Goal: Information Seeking & Learning: Learn about a topic

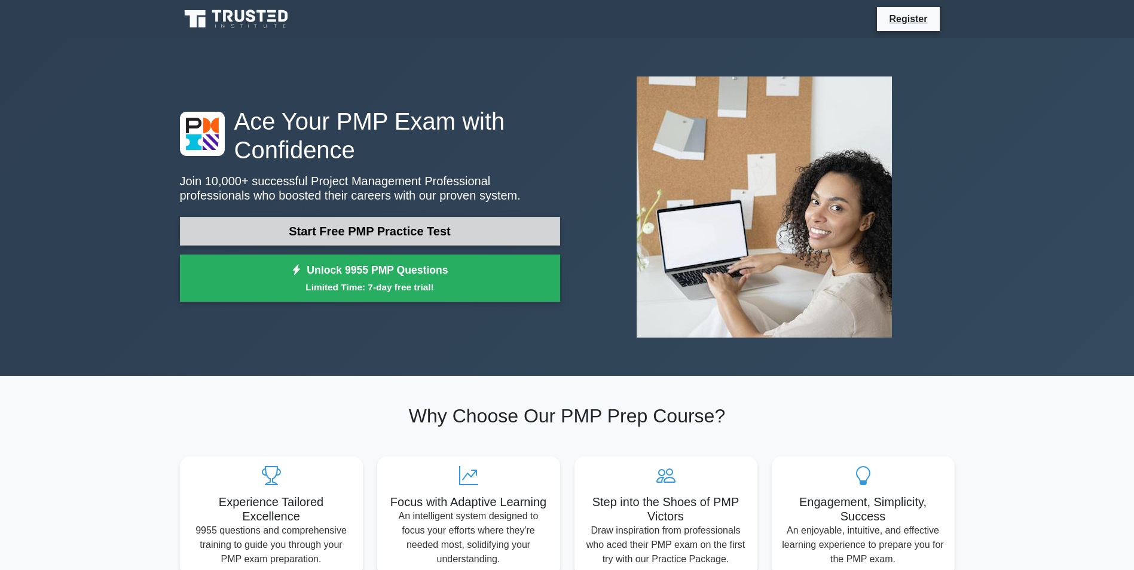
click at [354, 230] on link "Start Free PMP Practice Test" at bounding box center [370, 231] width 380 height 29
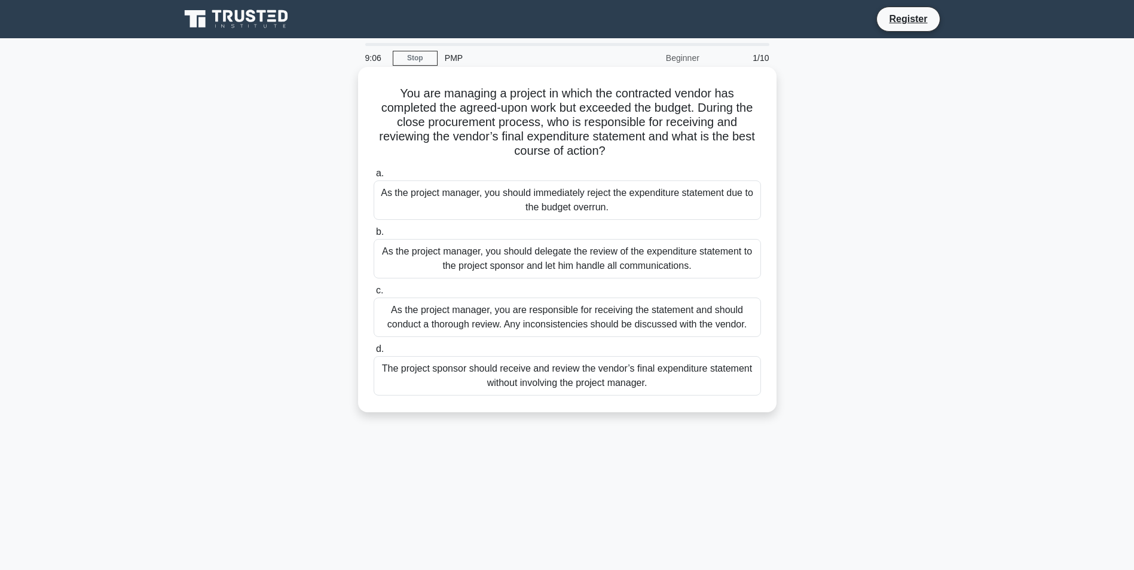
click at [604, 325] on div "As the project manager, you are responsible for receiving the statement and sho…" at bounding box center [567, 317] width 387 height 39
click at [374, 295] on input "c. As the project manager, you are responsible for receiving the statement and …" at bounding box center [374, 291] width 0 height 8
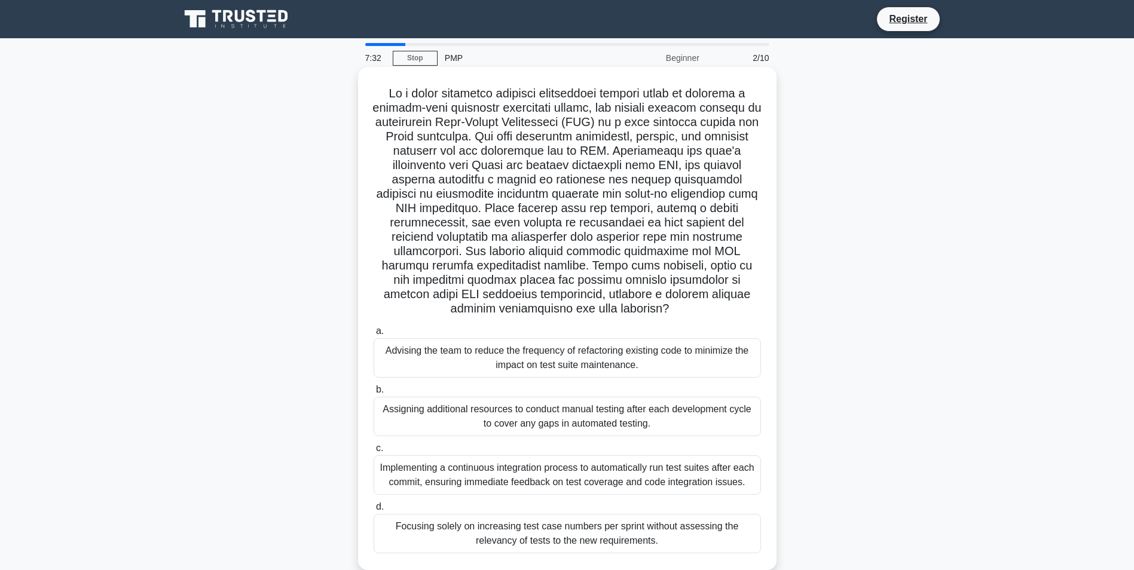
click at [752, 478] on div "Implementing a continuous integration process to automatically run test suites …" at bounding box center [567, 474] width 387 height 39
click at [374, 452] on input "c. Implementing a continuous integration process to automatically run test suit…" at bounding box center [374, 449] width 0 height 8
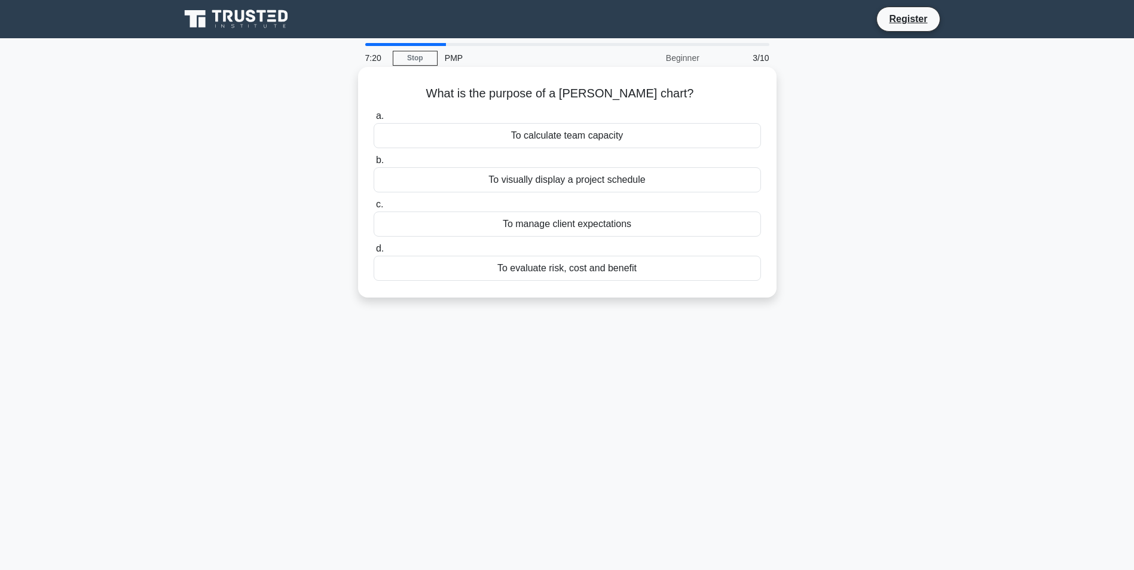
click at [712, 179] on div "To visually display a project schedule" at bounding box center [567, 179] width 387 height 25
click at [374, 164] on input "b. To visually display a project schedule" at bounding box center [374, 161] width 0 height 8
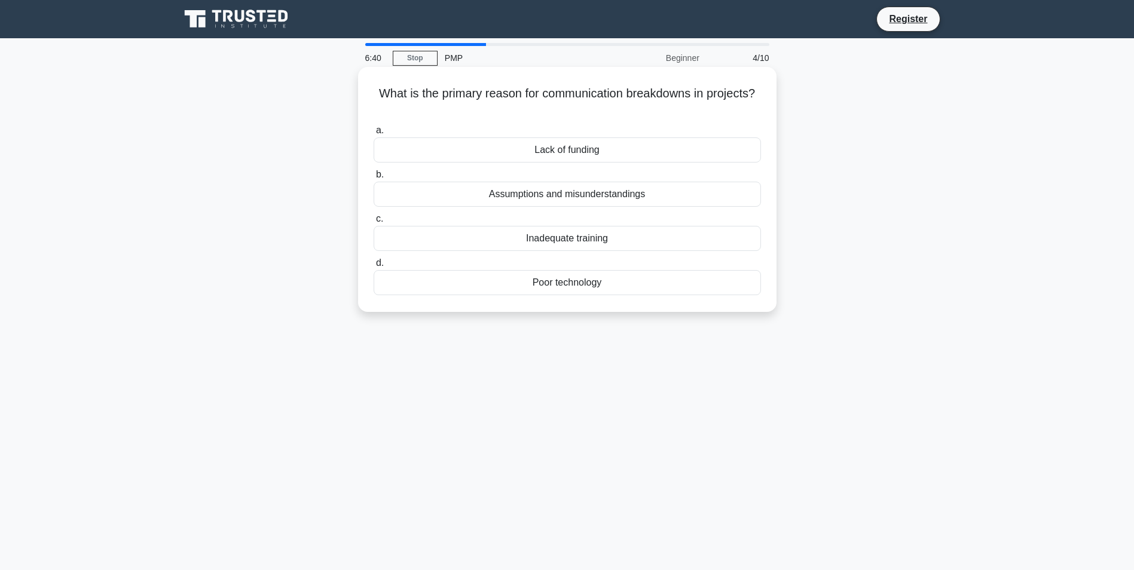
click at [724, 195] on div "Assumptions and misunderstandings" at bounding box center [567, 194] width 387 height 25
click at [374, 179] on input "b. Assumptions and misunderstandings" at bounding box center [374, 175] width 0 height 8
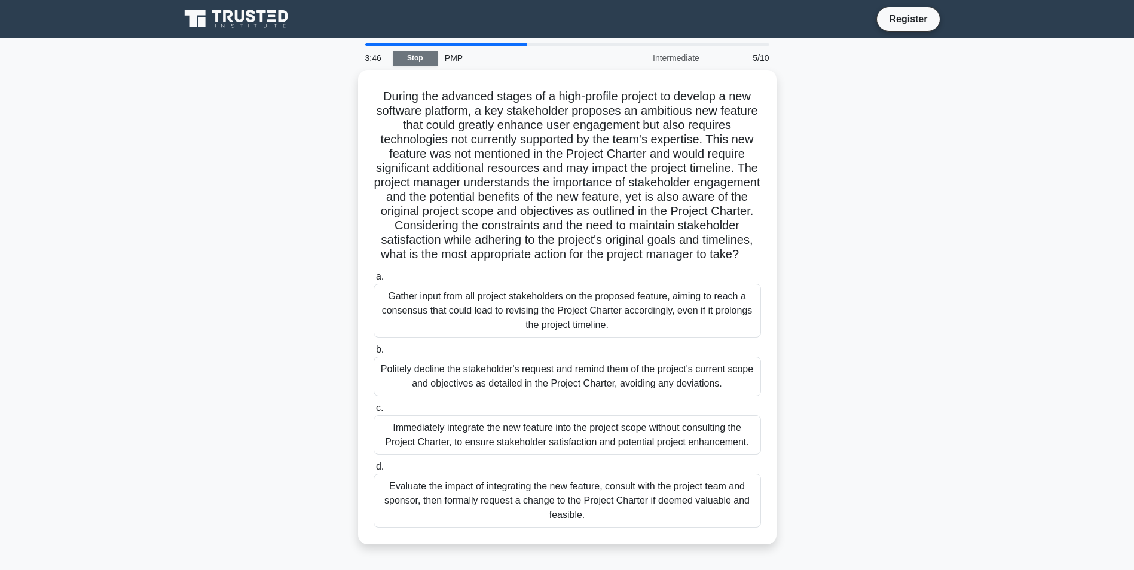
click at [430, 58] on link "Stop" at bounding box center [415, 58] width 45 height 15
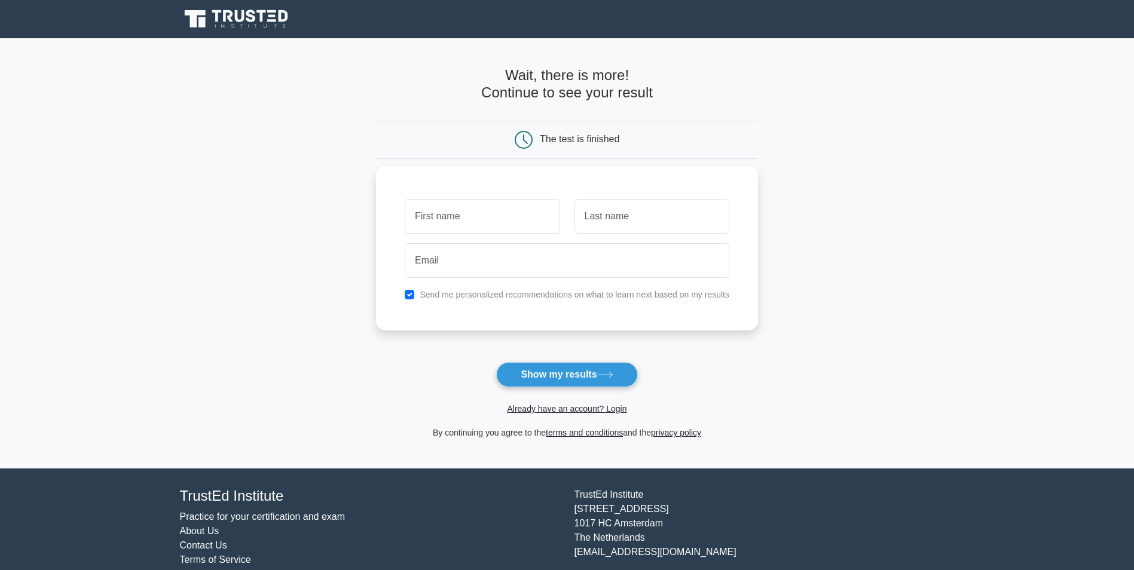
click at [471, 223] on input "text" at bounding box center [482, 216] width 155 height 35
type input "[PERSON_NAME]"
click at [661, 213] on input "text" at bounding box center [651, 216] width 155 height 35
type input "Henry"
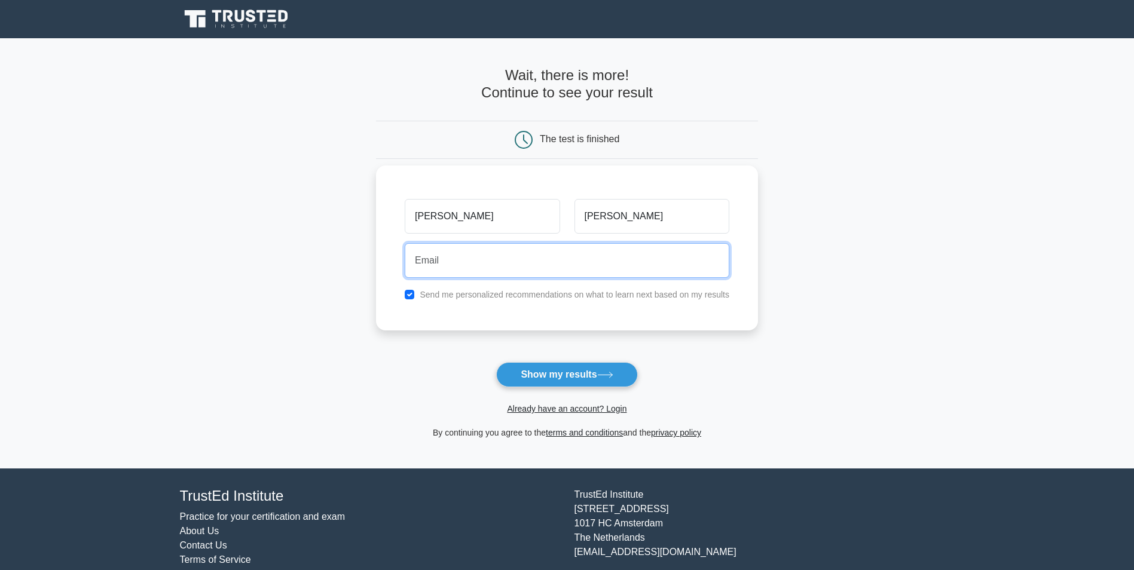
click at [537, 256] on input "email" at bounding box center [567, 260] width 325 height 35
type input "rohanhenry.mccc@gmail.com"
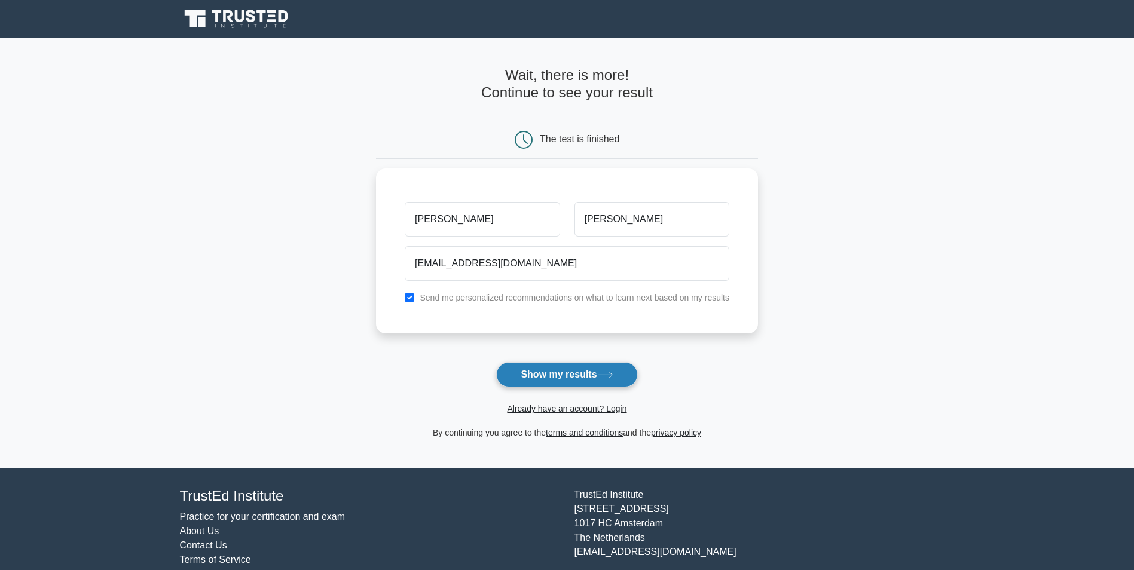
click at [561, 375] on button "Show my results" at bounding box center [566, 374] width 141 height 25
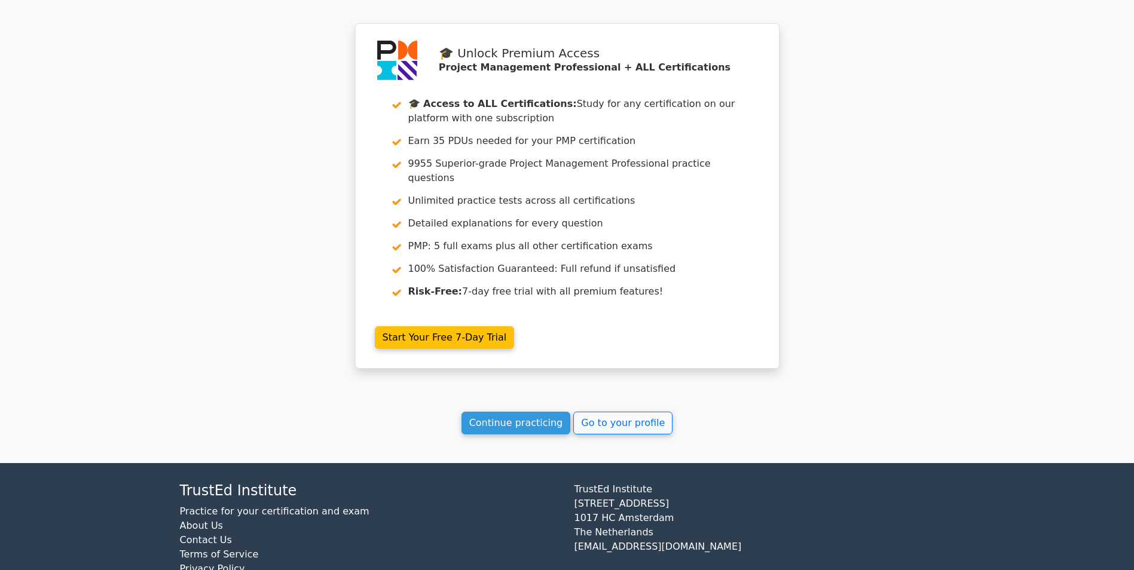
scroll to position [1806, 0]
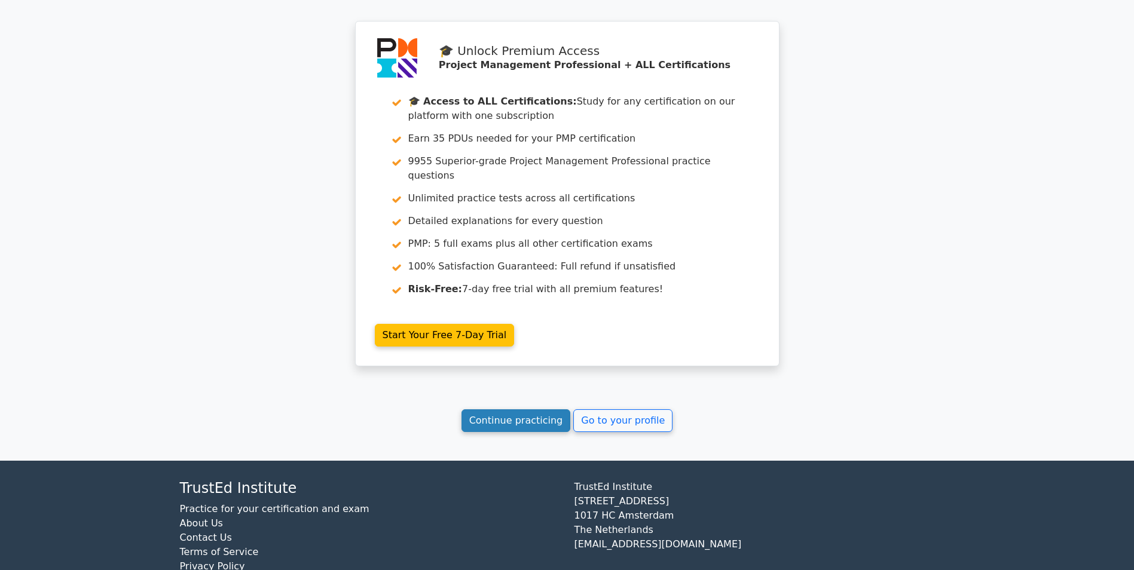
click at [534, 409] on link "Continue practicing" at bounding box center [515, 420] width 109 height 23
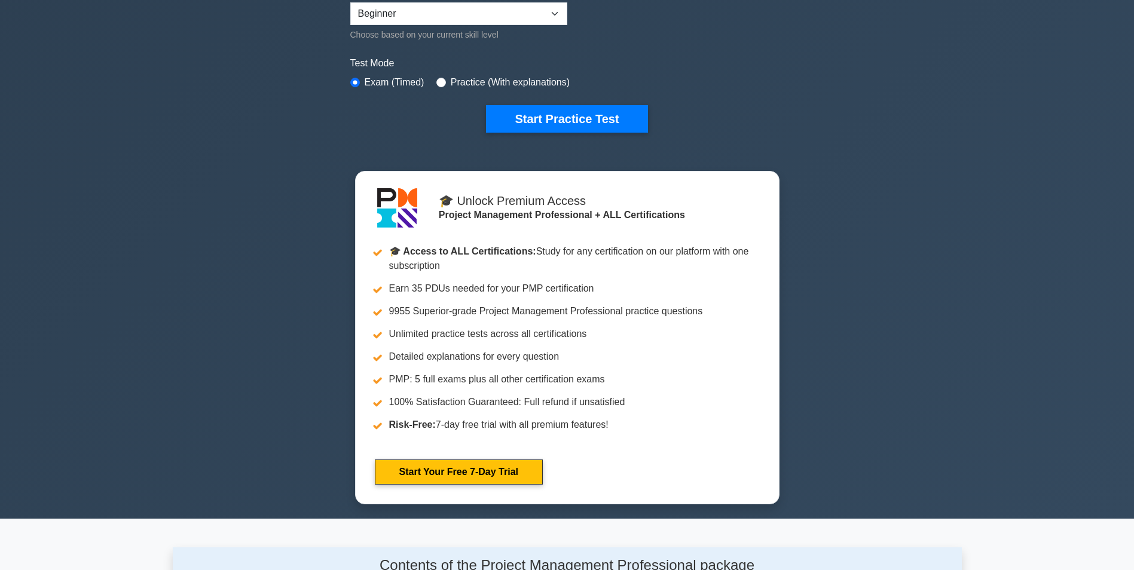
scroll to position [299, 0]
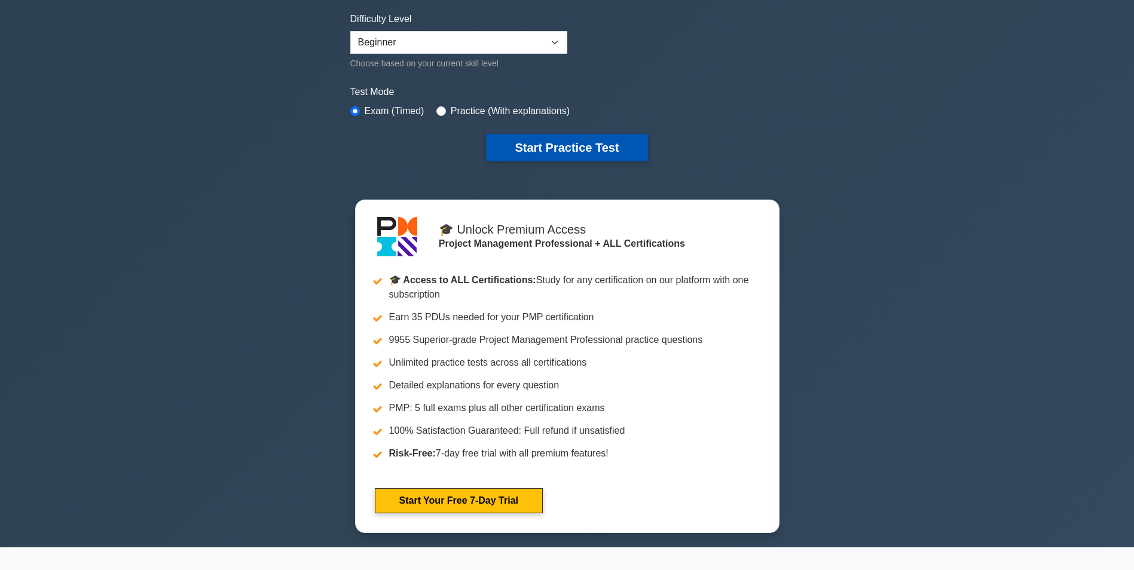
click at [594, 149] on button "Start Practice Test" at bounding box center [566, 147] width 161 height 27
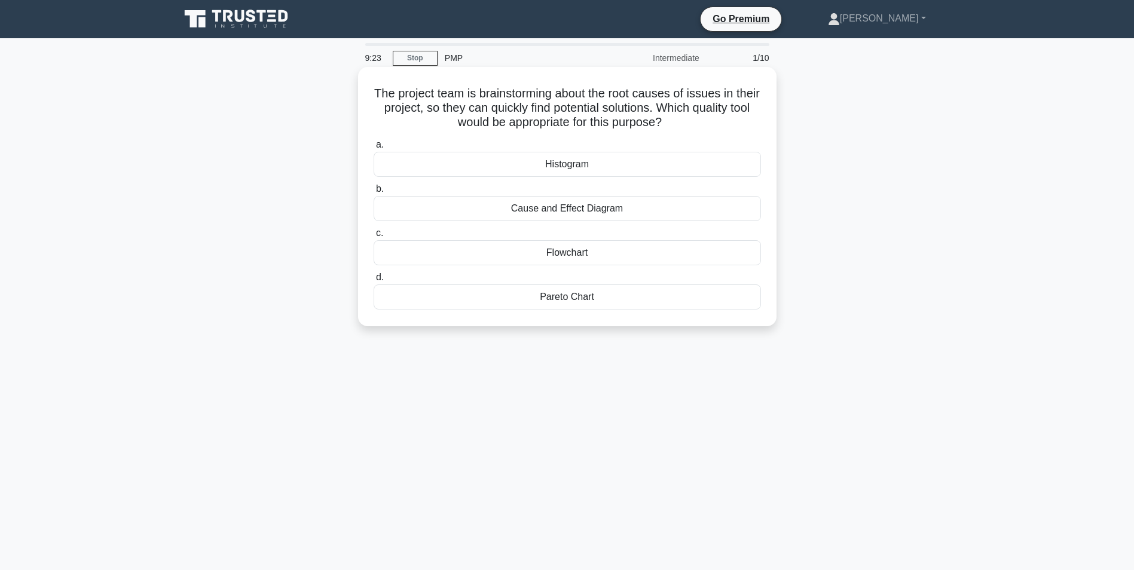
click at [629, 218] on div "Cause and Effect Diagram" at bounding box center [567, 208] width 387 height 25
click at [374, 193] on input "b. Cause and Effect Diagram" at bounding box center [374, 189] width 0 height 8
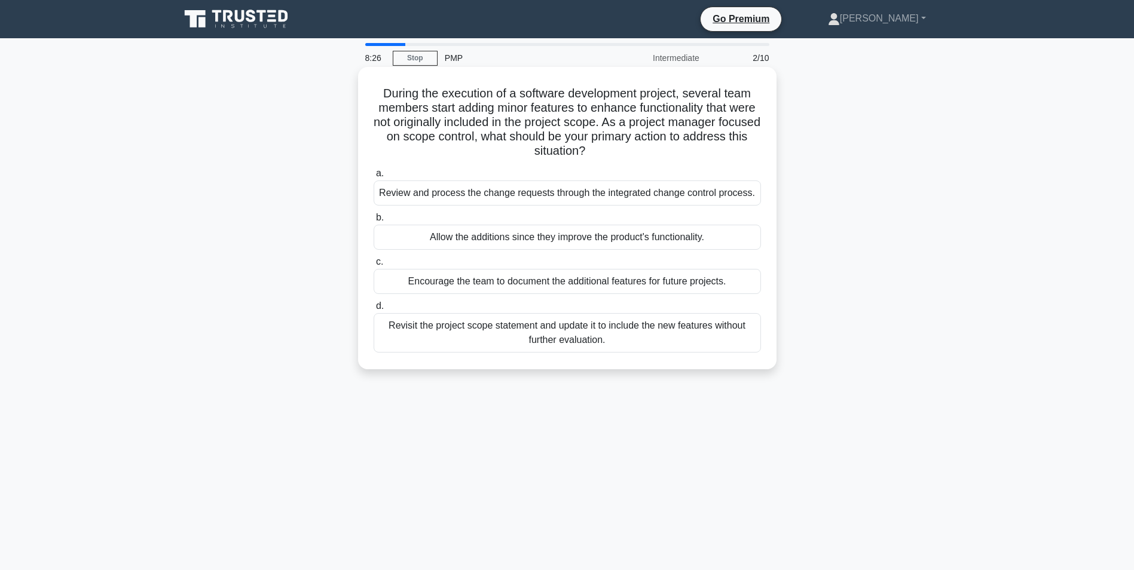
click at [545, 198] on div "Review and process the change requests through the integrated change control pr…" at bounding box center [567, 193] width 387 height 25
click at [374, 178] on input "a. Review and process the change requests through the integrated change control…" at bounding box center [374, 174] width 0 height 8
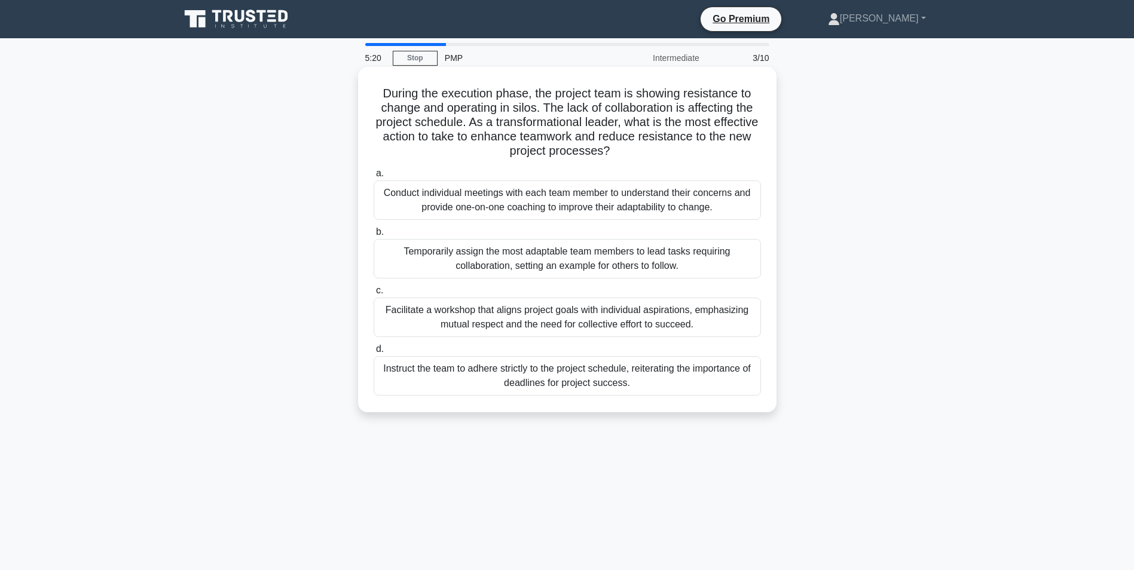
click at [472, 314] on div "Facilitate a workshop that aligns project goals with individual aspirations, em…" at bounding box center [567, 317] width 387 height 39
click at [374, 295] on input "c. Facilitate a workshop that aligns project goals with individual aspirations,…" at bounding box center [374, 291] width 0 height 8
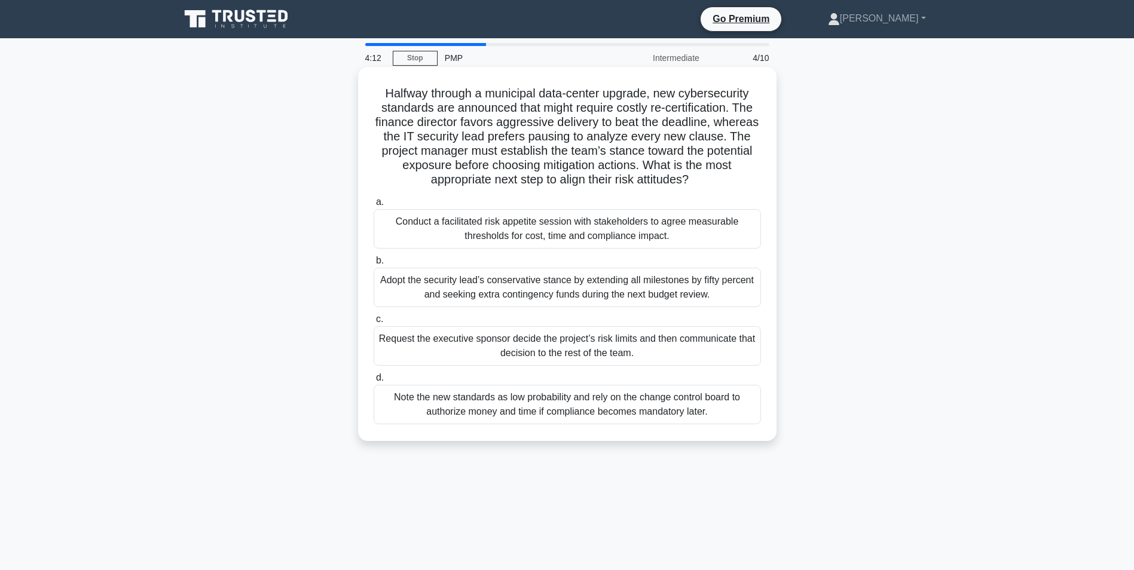
click at [698, 235] on div "Conduct a facilitated risk appetite session with stakeholders to agree measurab…" at bounding box center [567, 228] width 387 height 39
click at [374, 206] on input "a. Conduct a facilitated risk appetite session with stakeholders to agree measu…" at bounding box center [374, 202] width 0 height 8
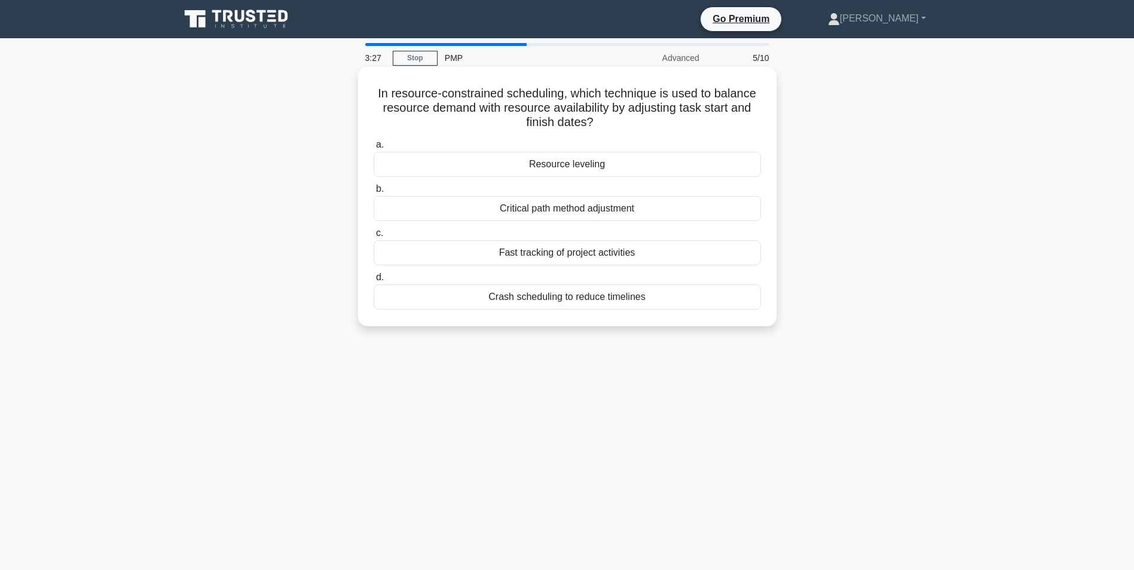
click at [497, 212] on div "Critical path method adjustment" at bounding box center [567, 208] width 387 height 25
click at [374, 193] on input "b. Critical path method adjustment" at bounding box center [374, 189] width 0 height 8
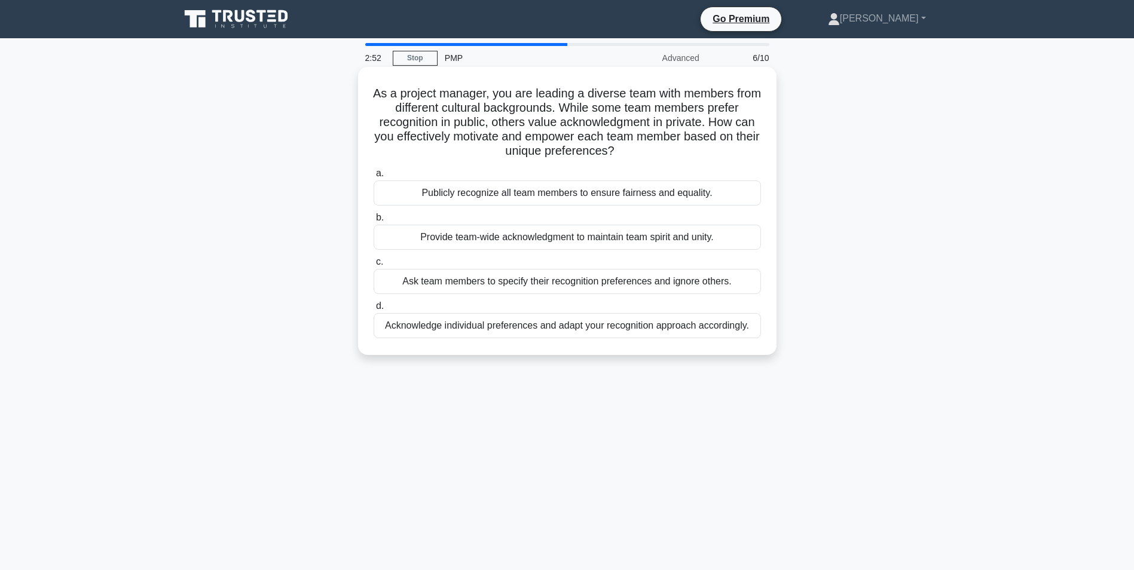
click at [403, 326] on div "Acknowledge individual preferences and adapt your recognition approach accordin…" at bounding box center [567, 325] width 387 height 25
click at [374, 310] on input "d. Acknowledge individual preferences and adapt your recognition approach accor…" at bounding box center [374, 306] width 0 height 8
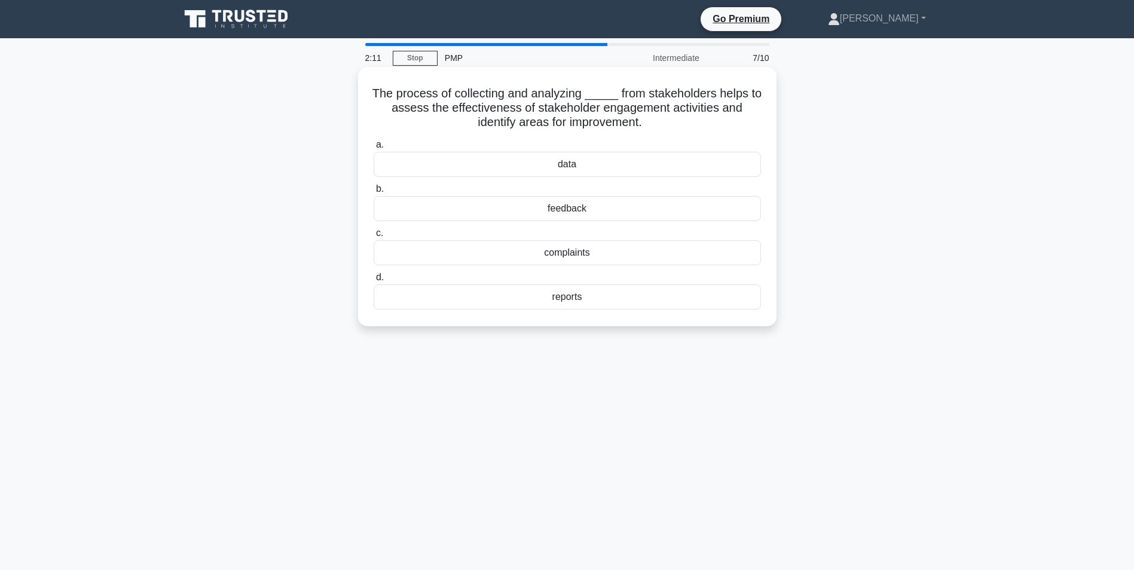
click at [559, 210] on div "feedback" at bounding box center [567, 208] width 387 height 25
click at [374, 193] on input "b. feedback" at bounding box center [374, 189] width 0 height 8
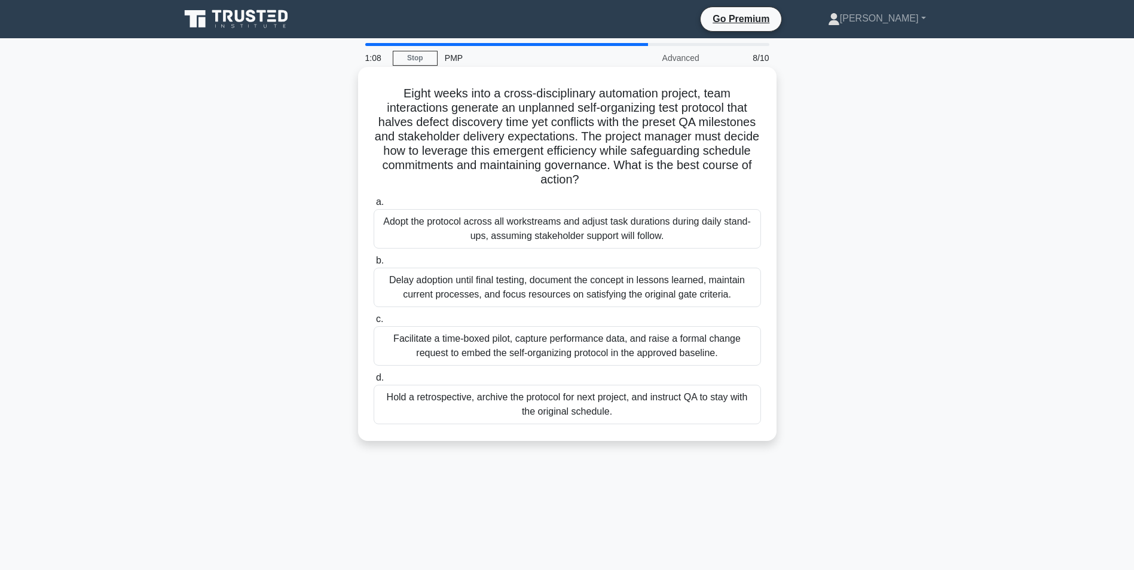
click at [721, 242] on div "Adopt the protocol across all workstreams and adjust task durations during dail…" at bounding box center [567, 228] width 387 height 39
click at [374, 206] on input "a. Adopt the protocol across all workstreams and adjust task durations during d…" at bounding box center [374, 202] width 0 height 8
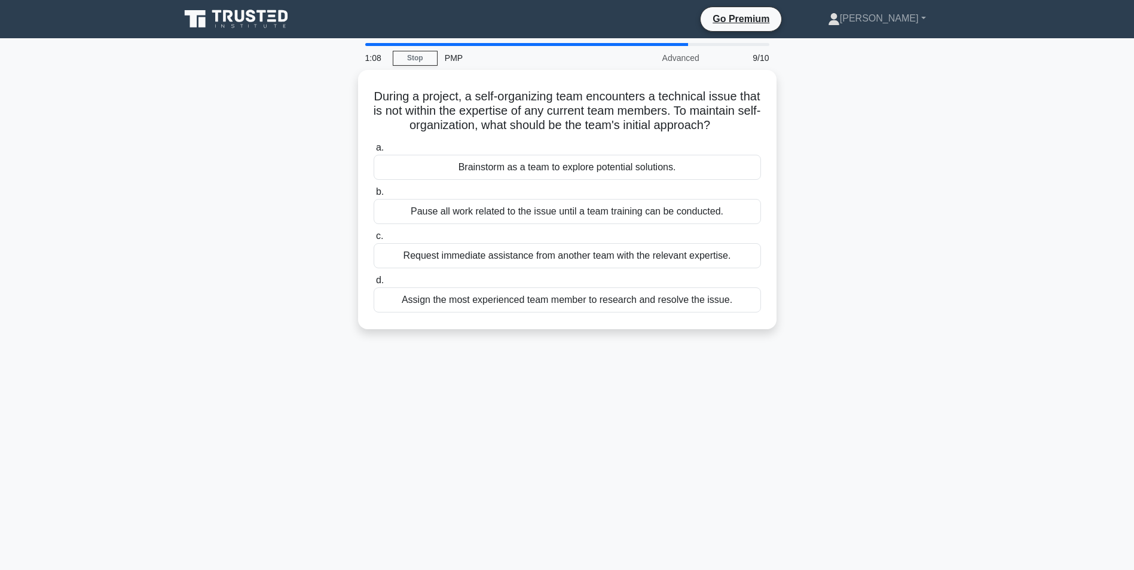
click at [721, 242] on div "a. Brainstorm as a team to explore potential solutions. b. Pause all work relat…" at bounding box center [567, 226] width 402 height 177
click at [480, 177] on div "Brainstorm as a team to explore potential solutions." at bounding box center [567, 164] width 387 height 25
click at [374, 149] on input "a. Brainstorm as a team to explore potential solutions." at bounding box center [374, 145] width 0 height 8
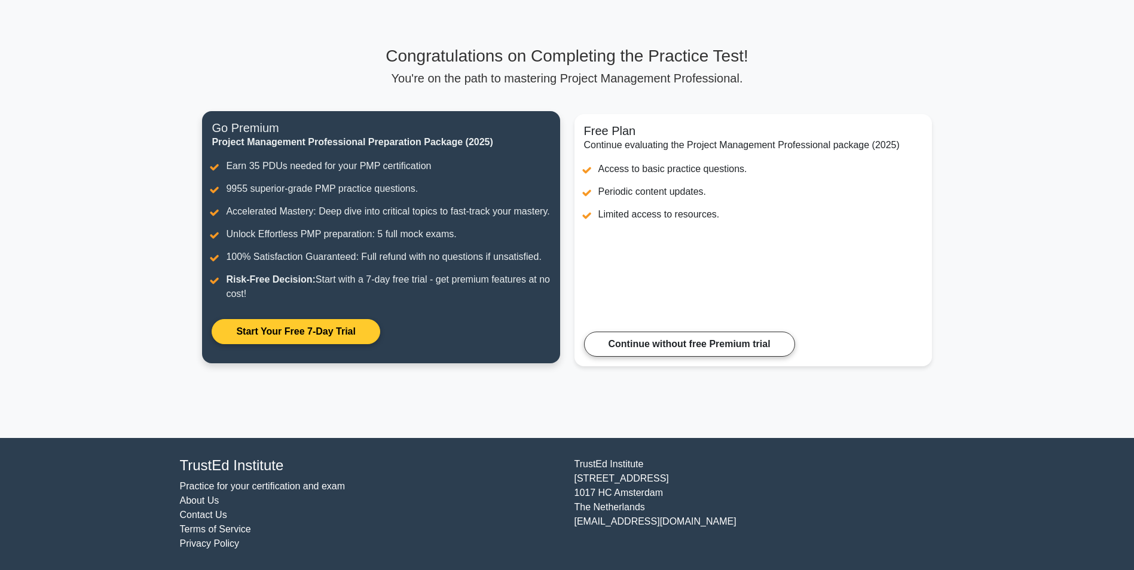
scroll to position [64, 0]
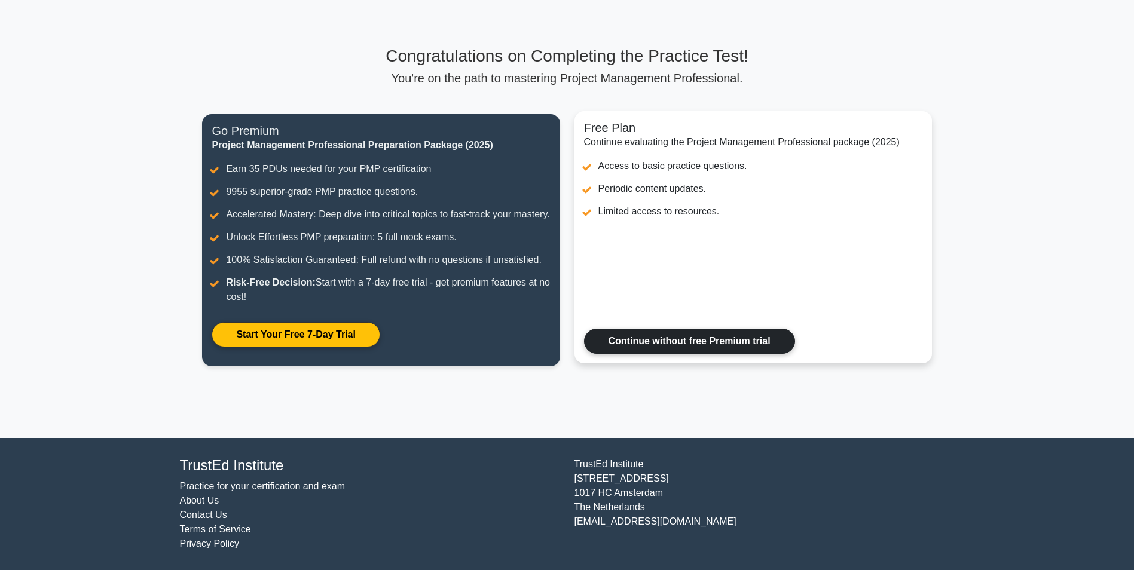
click at [644, 345] on link "Continue without free Premium trial" at bounding box center [689, 341] width 211 height 25
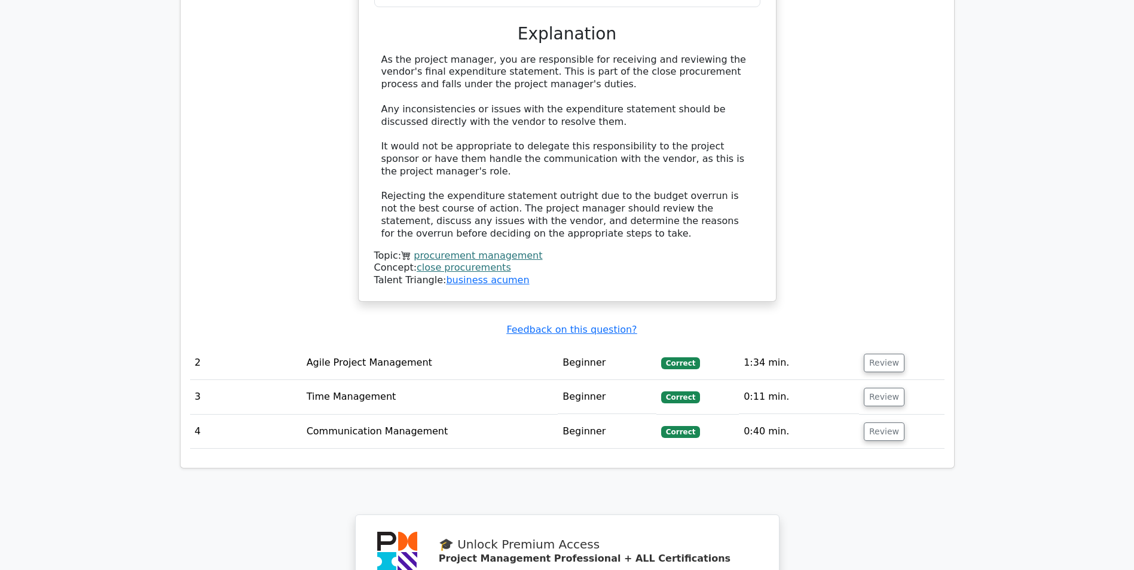
scroll to position [1328, 0]
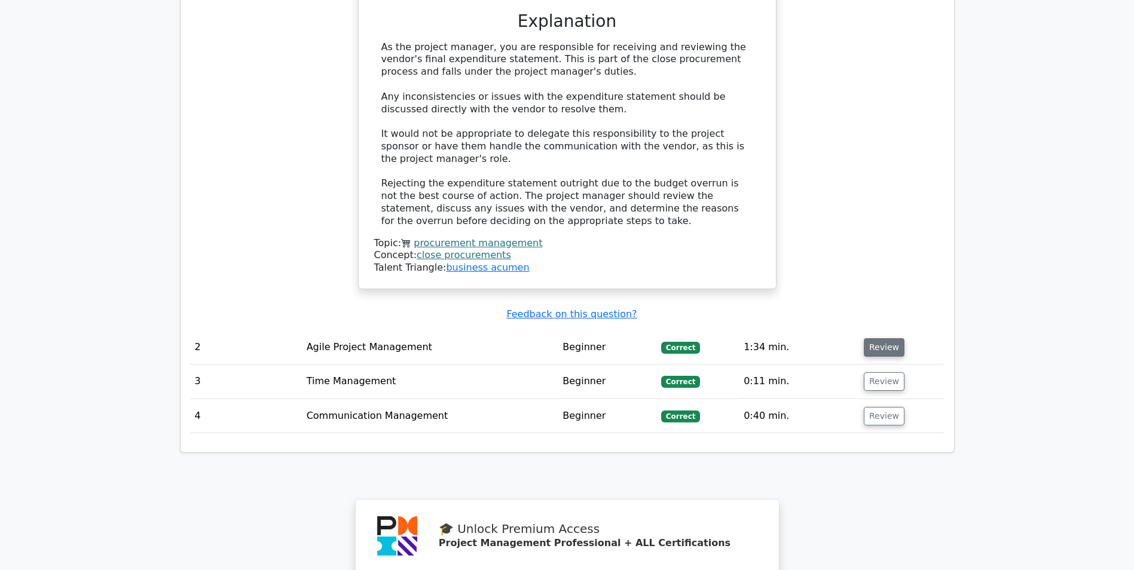
click at [888, 338] on button "Review" at bounding box center [884, 347] width 41 height 19
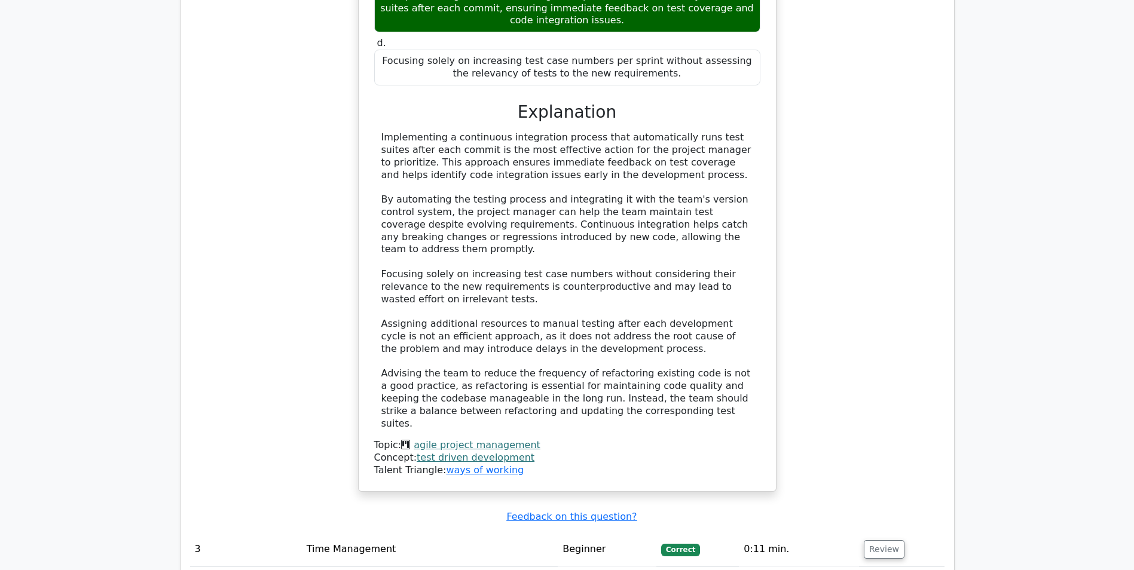
scroll to position [2107, 0]
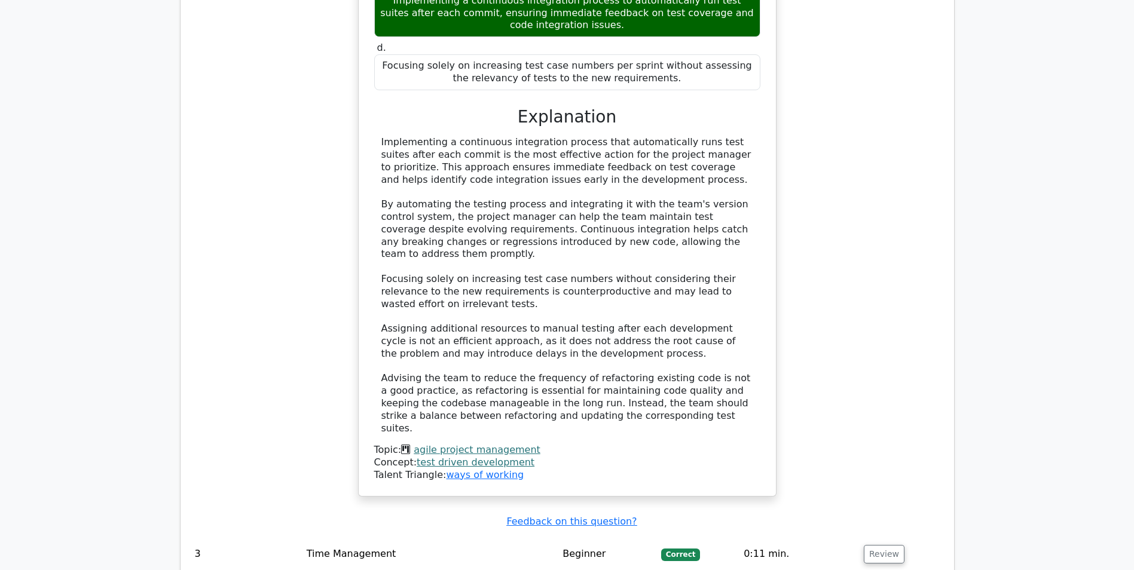
click at [243, 222] on div "a. Advising the team to reduce the frequency of refactoring existing code to mi…" at bounding box center [567, 48] width 754 height 925
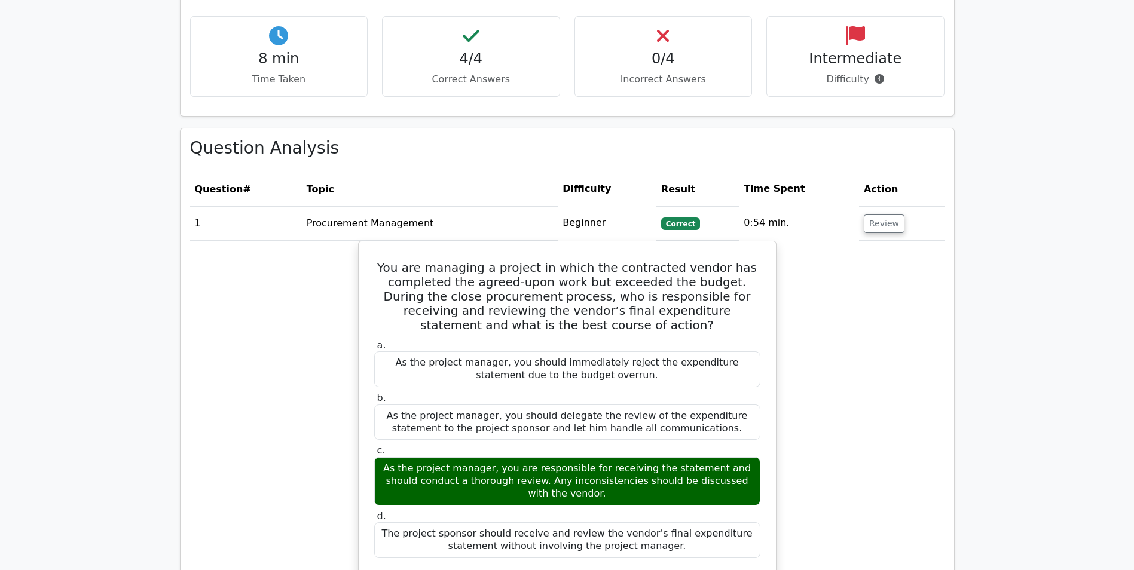
scroll to position [672, 0]
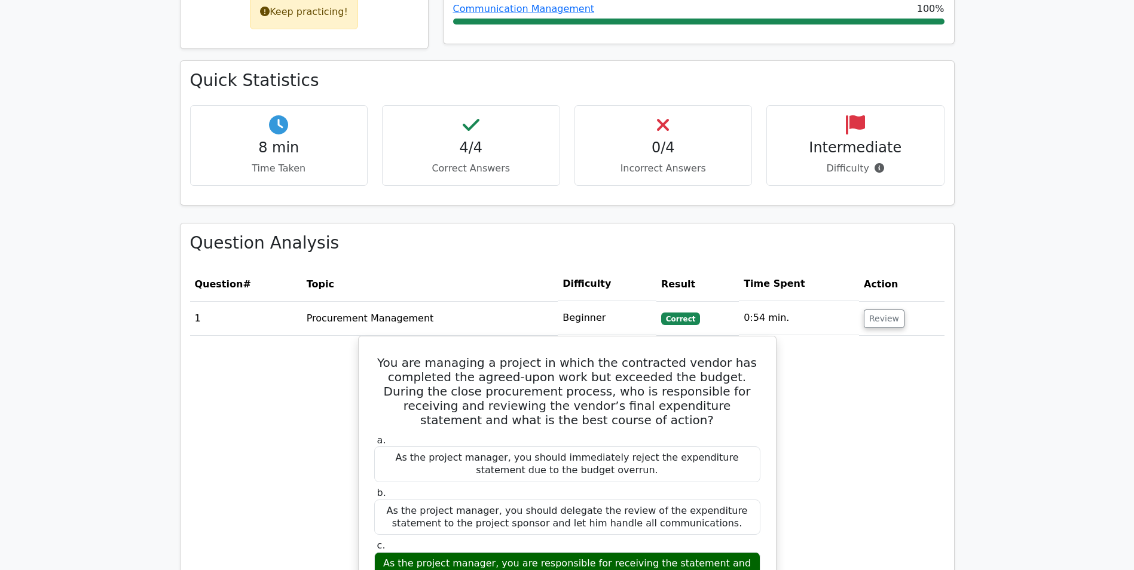
click at [672, 139] on h4 "0/4" at bounding box center [664, 147] width 158 height 17
click at [663, 120] on div "0/4 Incorrect Answers" at bounding box center [663, 145] width 178 height 81
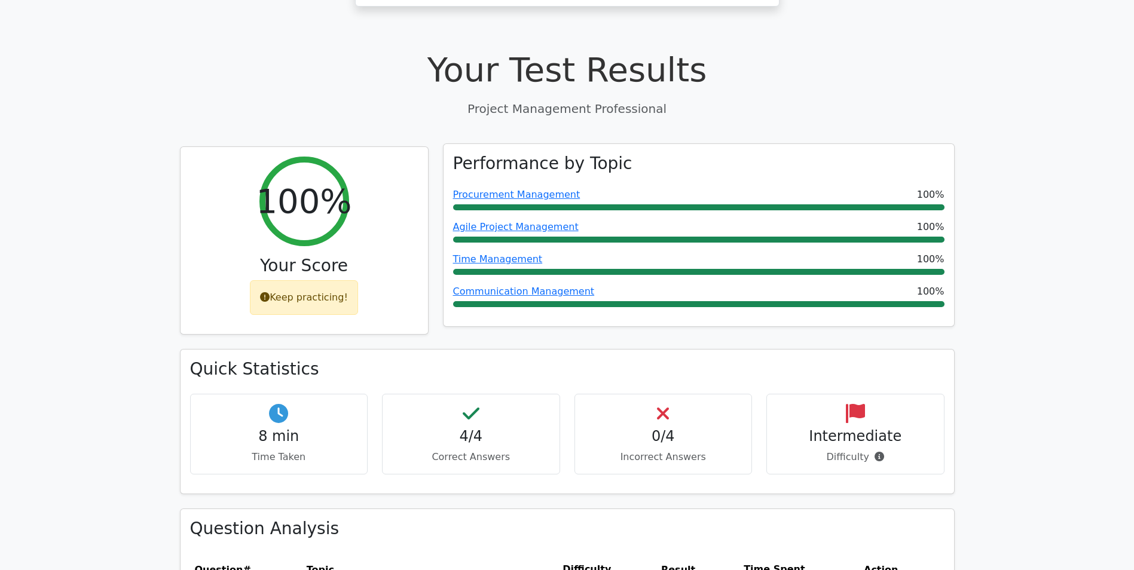
scroll to position [374, 0]
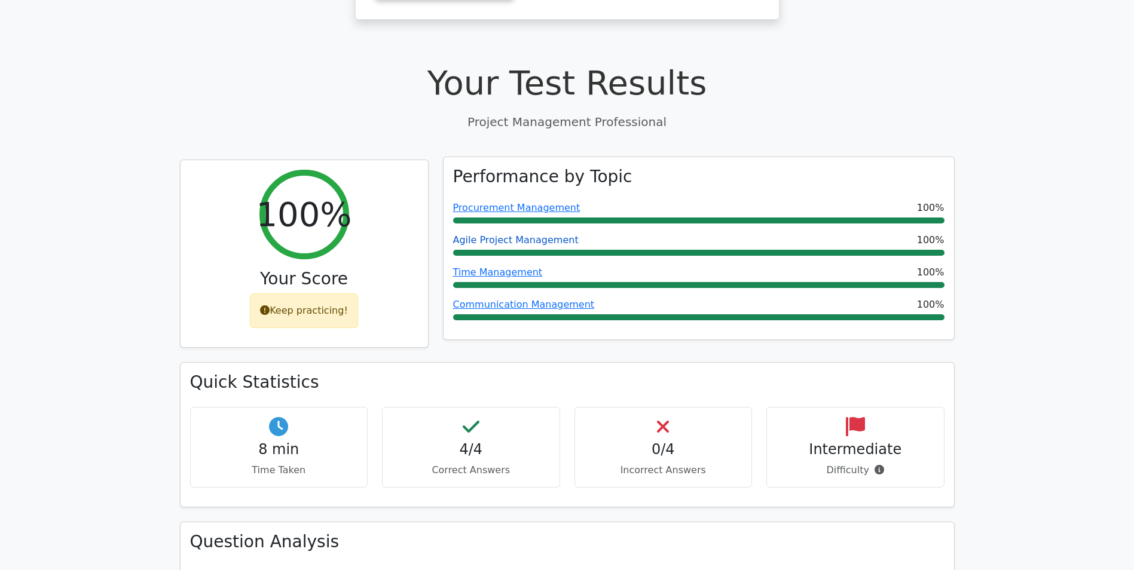
click at [519, 234] on link "Agile Project Management" at bounding box center [516, 239] width 126 height 11
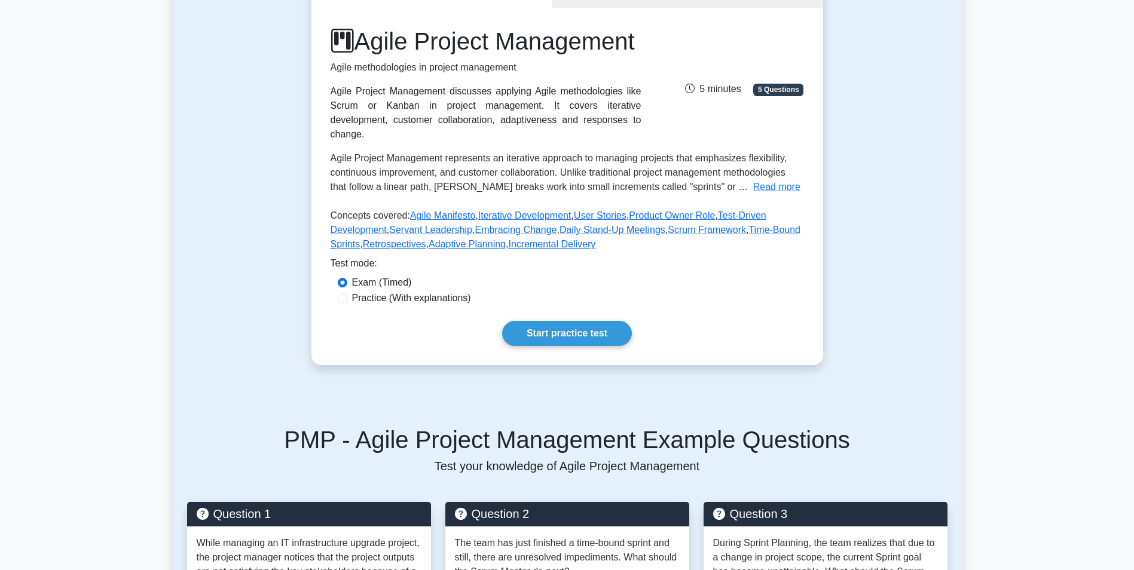
scroll to position [179, 0]
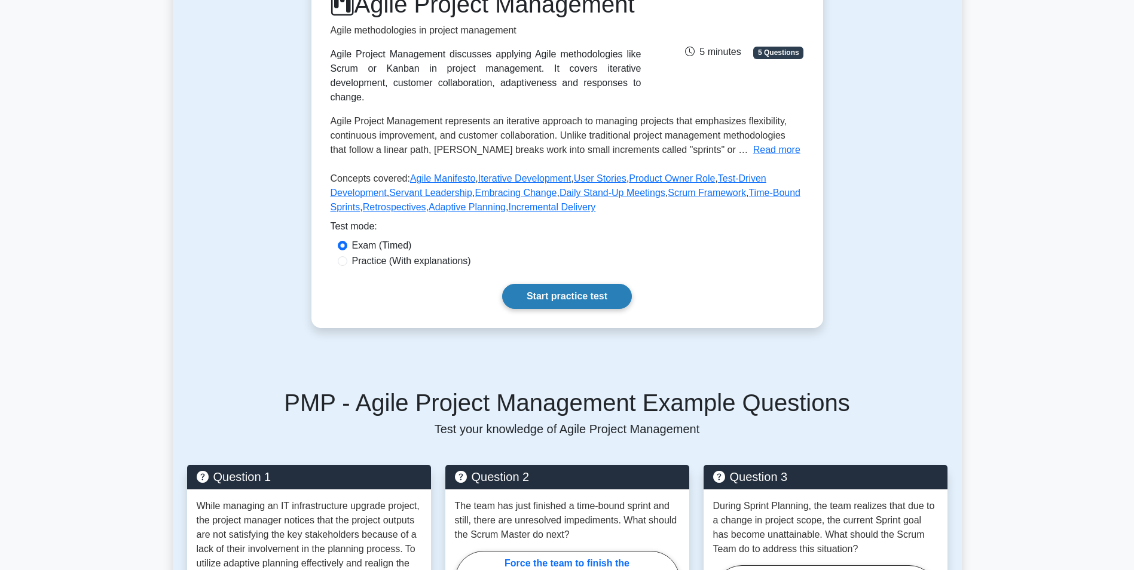
click at [569, 309] on link "Start practice test" at bounding box center [567, 296] width 130 height 25
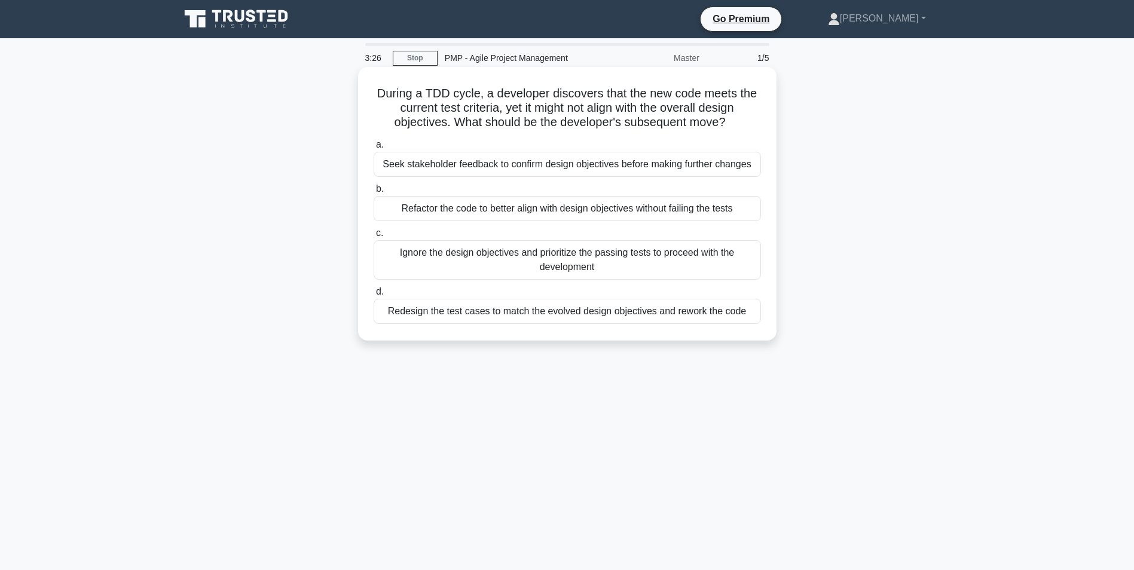
click at [576, 160] on div "Seek stakeholder feedback to confirm design objectives before making further ch…" at bounding box center [567, 164] width 387 height 25
click at [374, 149] on input "a. Seek stakeholder feedback to confirm design objectives before making further…" at bounding box center [374, 145] width 0 height 8
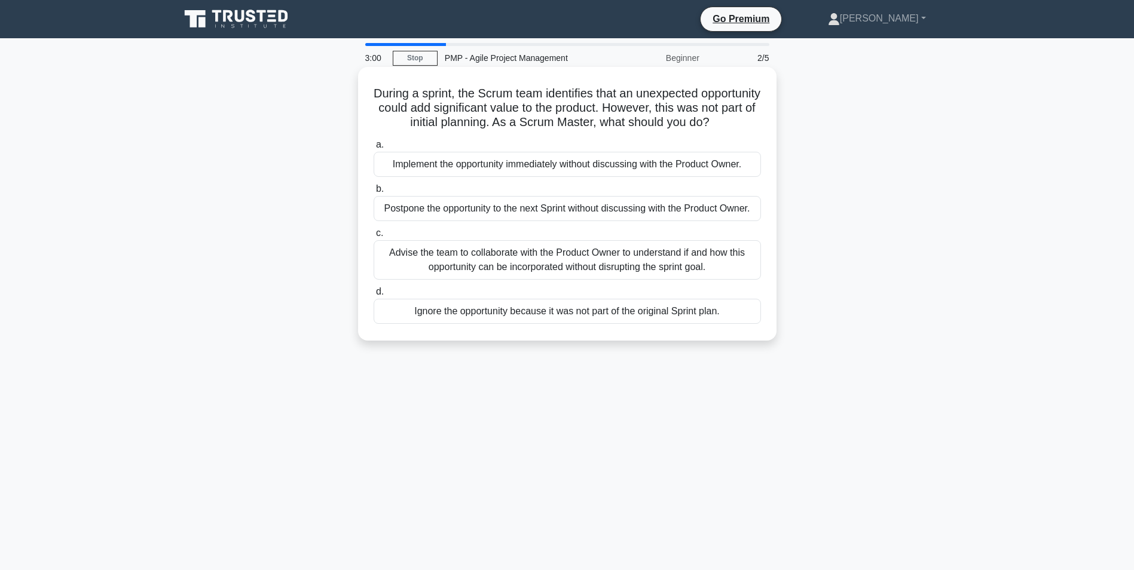
click at [503, 280] on div "Advise the team to collaborate with the Product Owner to understand if and how …" at bounding box center [567, 259] width 387 height 39
click at [374, 237] on input "c. Advise the team to collaborate with the Product Owner to understand if and h…" at bounding box center [374, 234] width 0 height 8
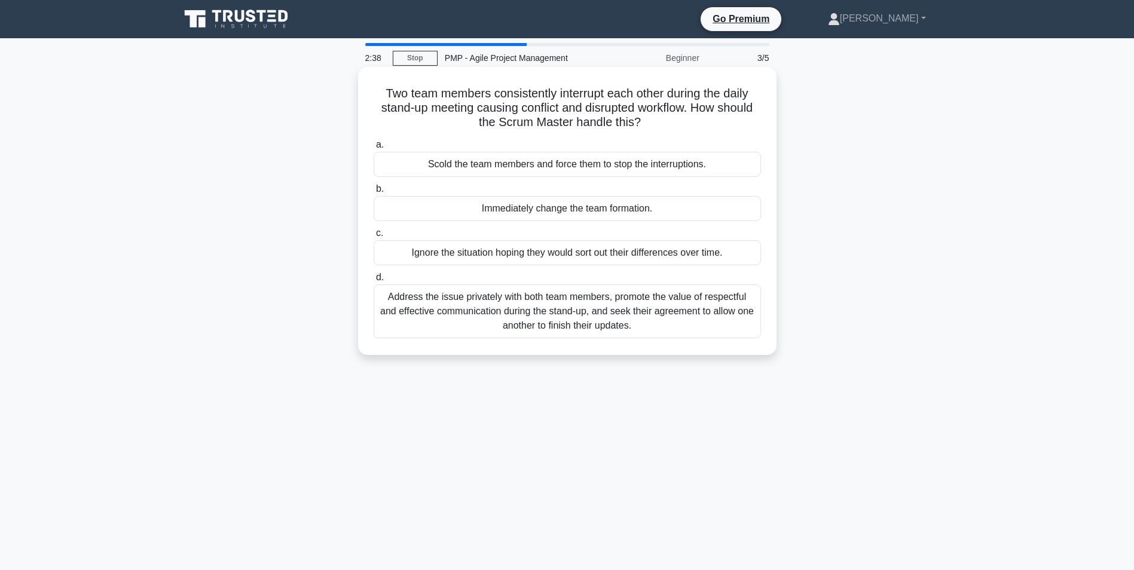
click at [647, 325] on div "Address the issue privately with both team members, promote the value of respec…" at bounding box center [567, 312] width 387 height 54
click at [374, 282] on input "d. Address the issue privately with both team members, promote the value of res…" at bounding box center [374, 278] width 0 height 8
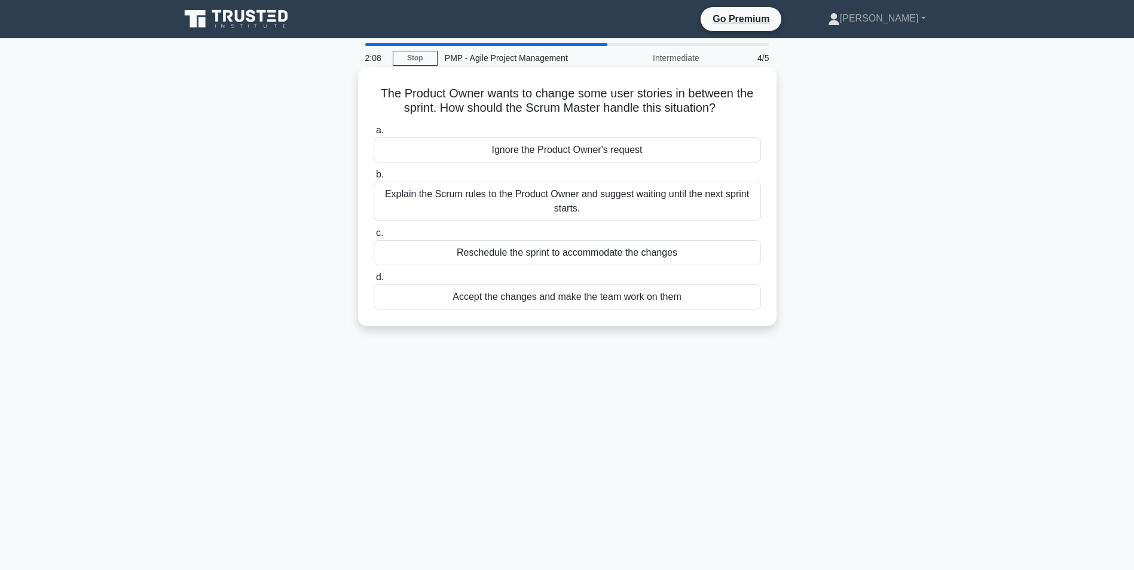
click at [485, 206] on div "Explain the Scrum rules to the Product Owner and suggest waiting until the next…" at bounding box center [567, 201] width 387 height 39
click at [374, 179] on input "b. Explain the Scrum rules to the Product Owner and suggest waiting until the n…" at bounding box center [374, 175] width 0 height 8
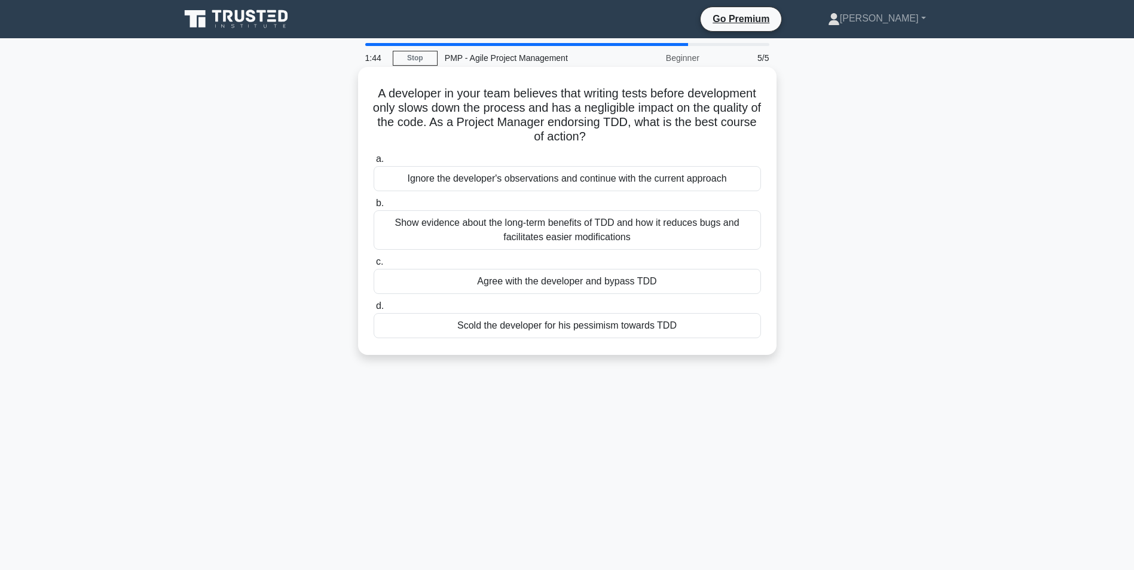
click at [617, 225] on div "Show evidence about the long-term benefits of TDD and how it reduces bugs and f…" at bounding box center [567, 229] width 387 height 39
click at [374, 207] on input "b. Show evidence about the long-term benefits of TDD and how it reduces bugs an…" at bounding box center [374, 204] width 0 height 8
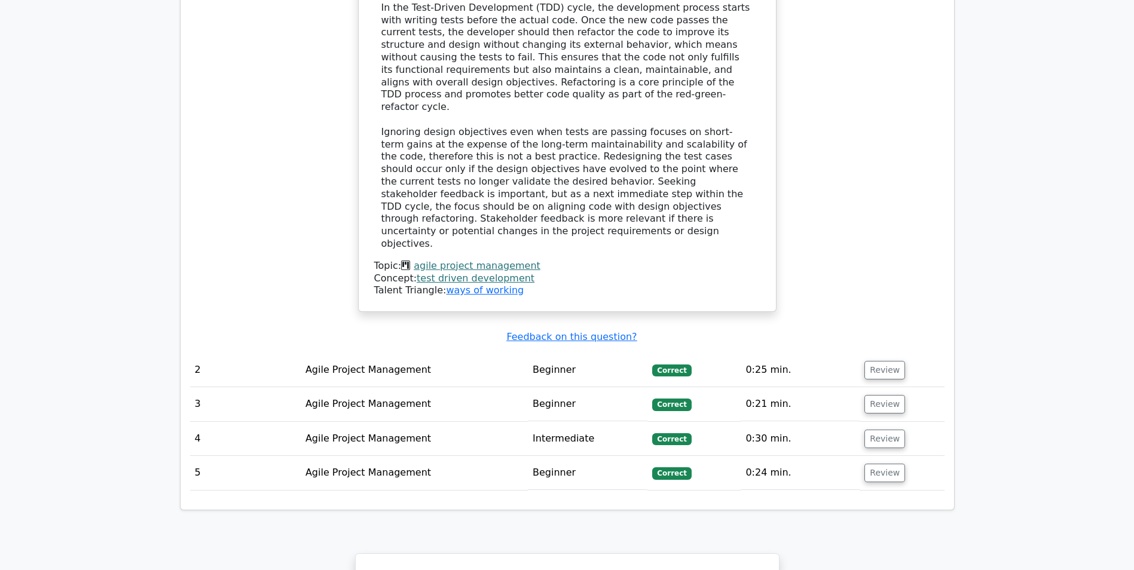
scroll to position [1435, 0]
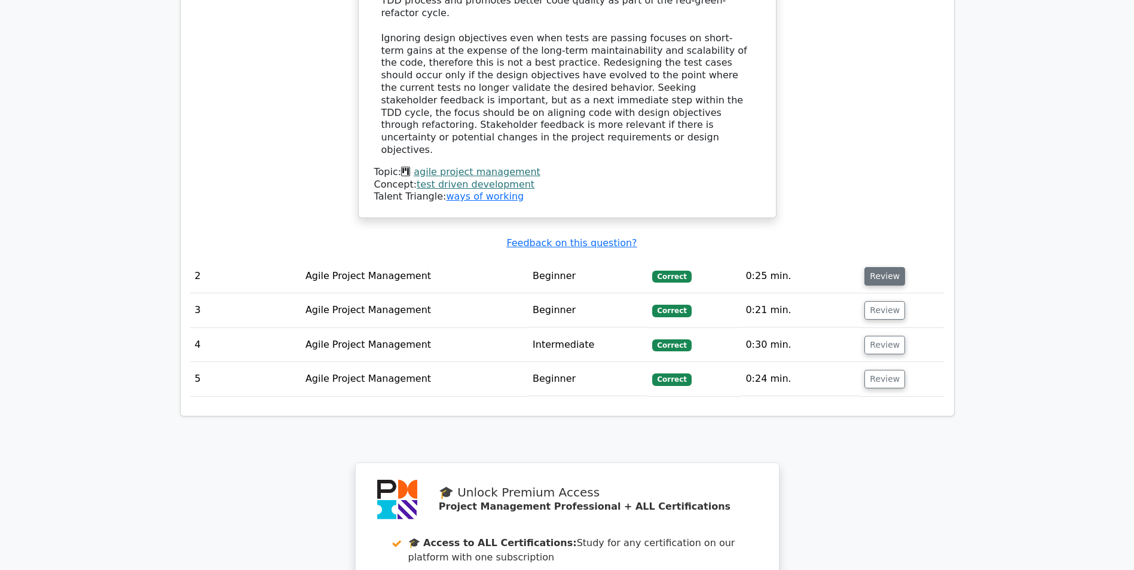
click at [887, 267] on button "Review" at bounding box center [884, 276] width 41 height 19
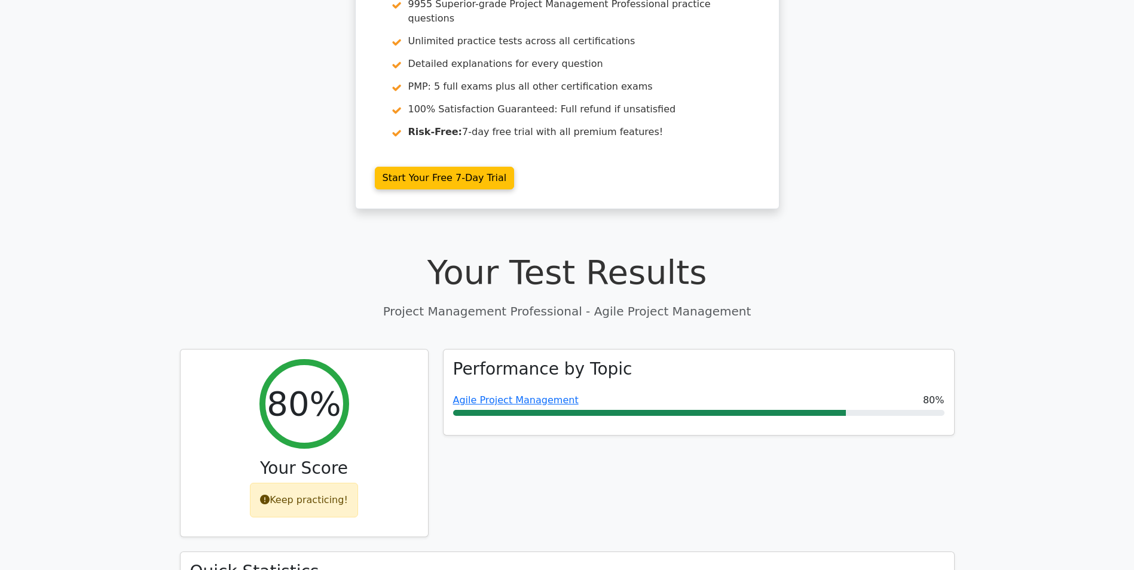
scroll to position [179, 0]
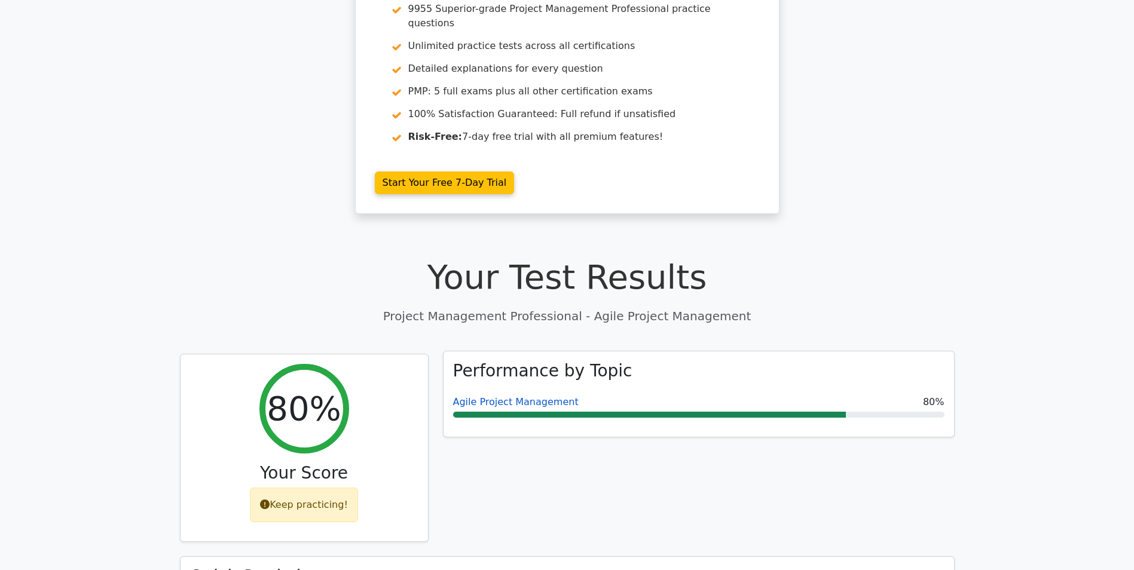
click at [504, 396] on link "Agile Project Management" at bounding box center [516, 401] width 126 height 11
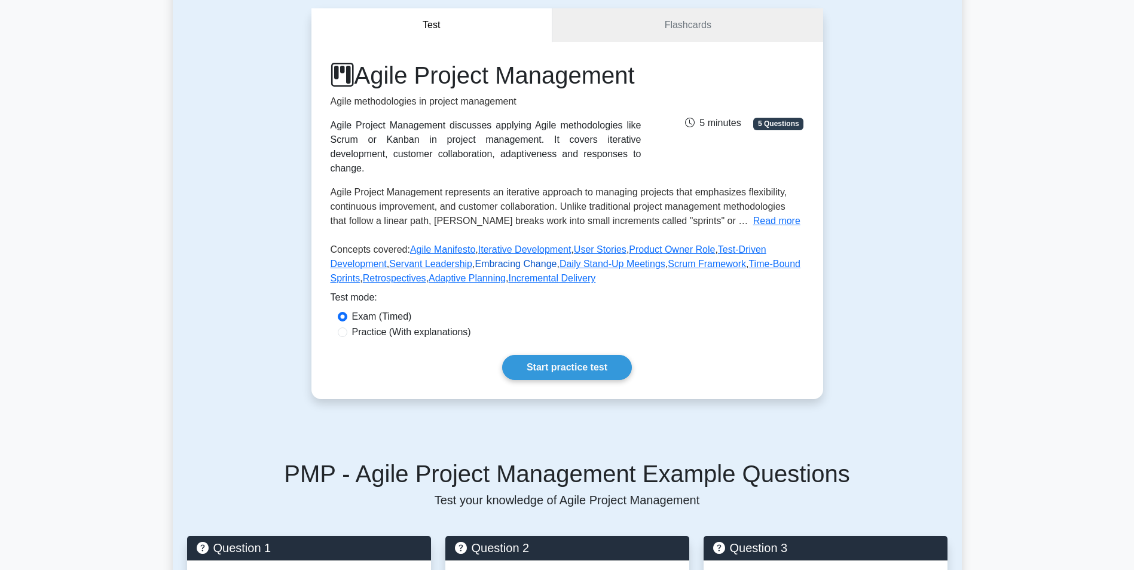
scroll to position [120, 0]
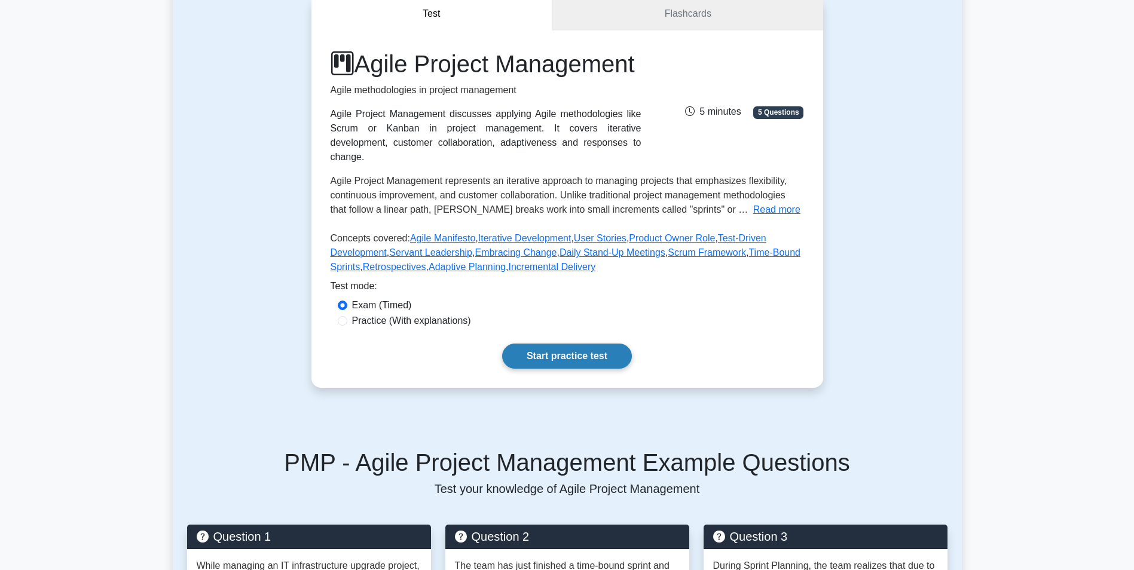
click at [546, 369] on link "Start practice test" at bounding box center [567, 356] width 130 height 25
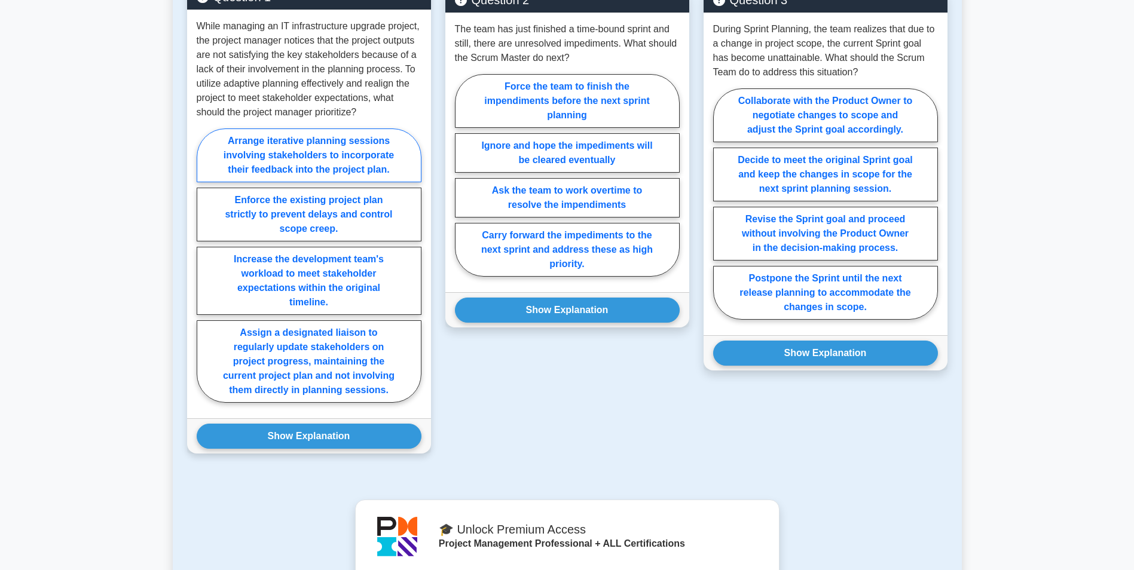
scroll to position [658, 0]
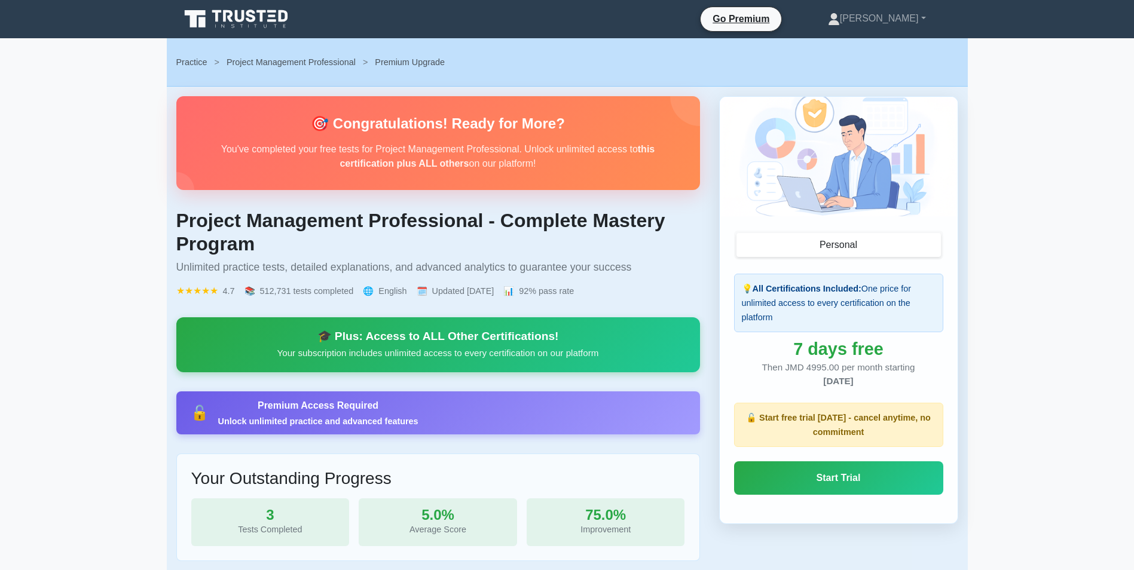
click at [374, 340] on div "🎓 Plus: Access to ALL Other Certifications!" at bounding box center [438, 336] width 495 height 14
click at [806, 244] on button "Personal" at bounding box center [838, 245] width 204 height 24
click at [835, 250] on button "Personal" at bounding box center [838, 245] width 204 height 24
